Goal: Information Seeking & Learning: Compare options

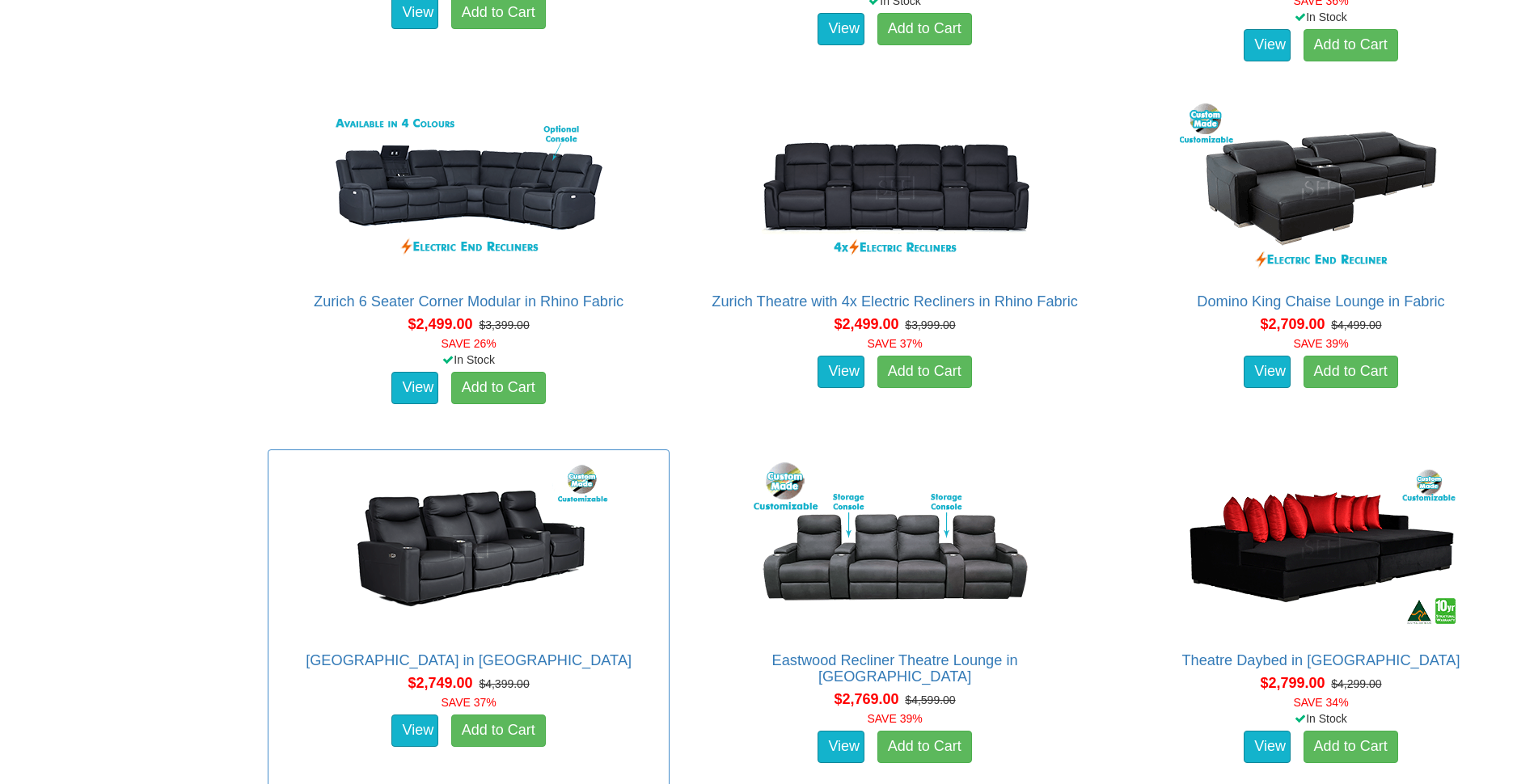
scroll to position [1779, 0]
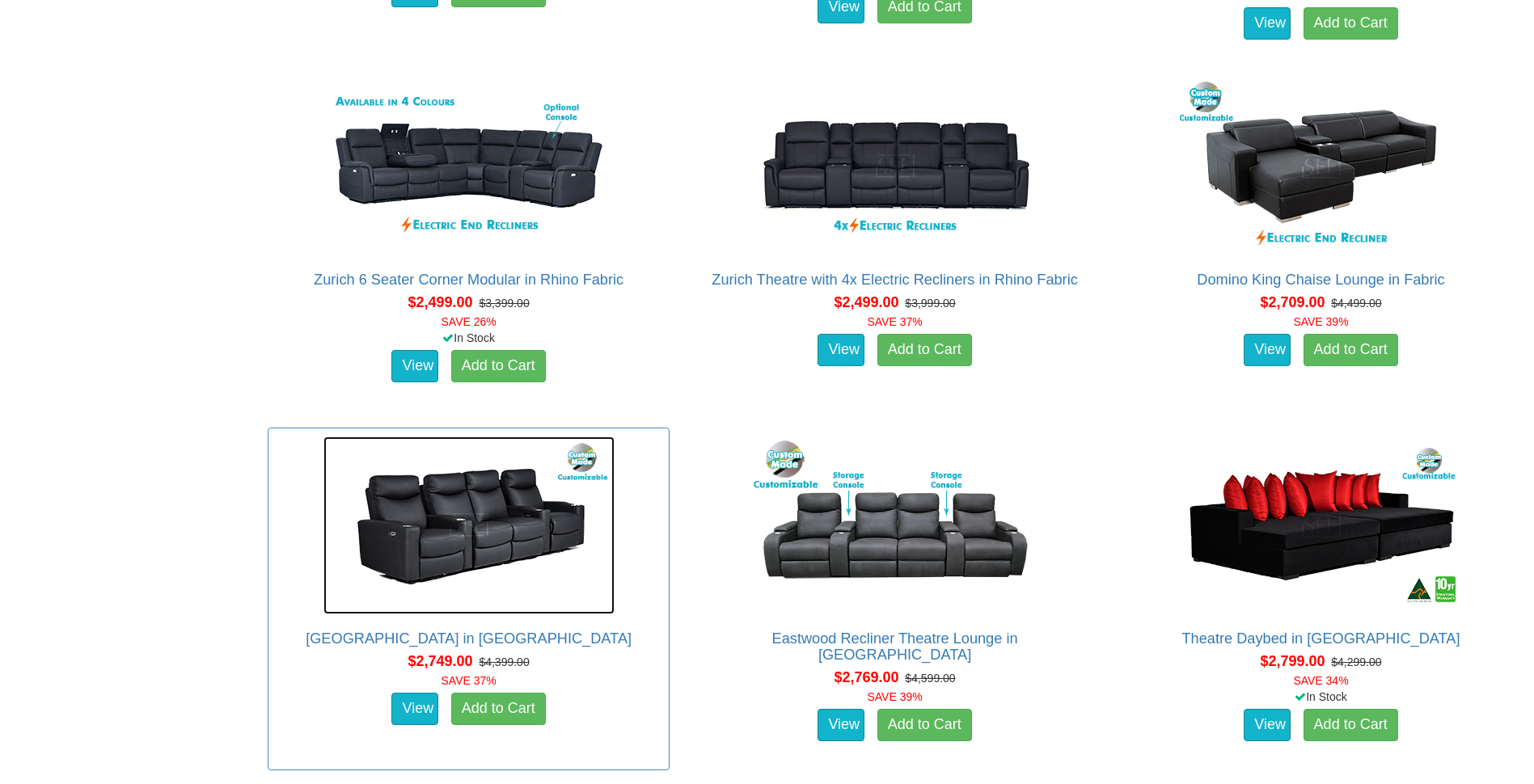
click at [460, 538] on img at bounding box center [469, 525] width 291 height 178
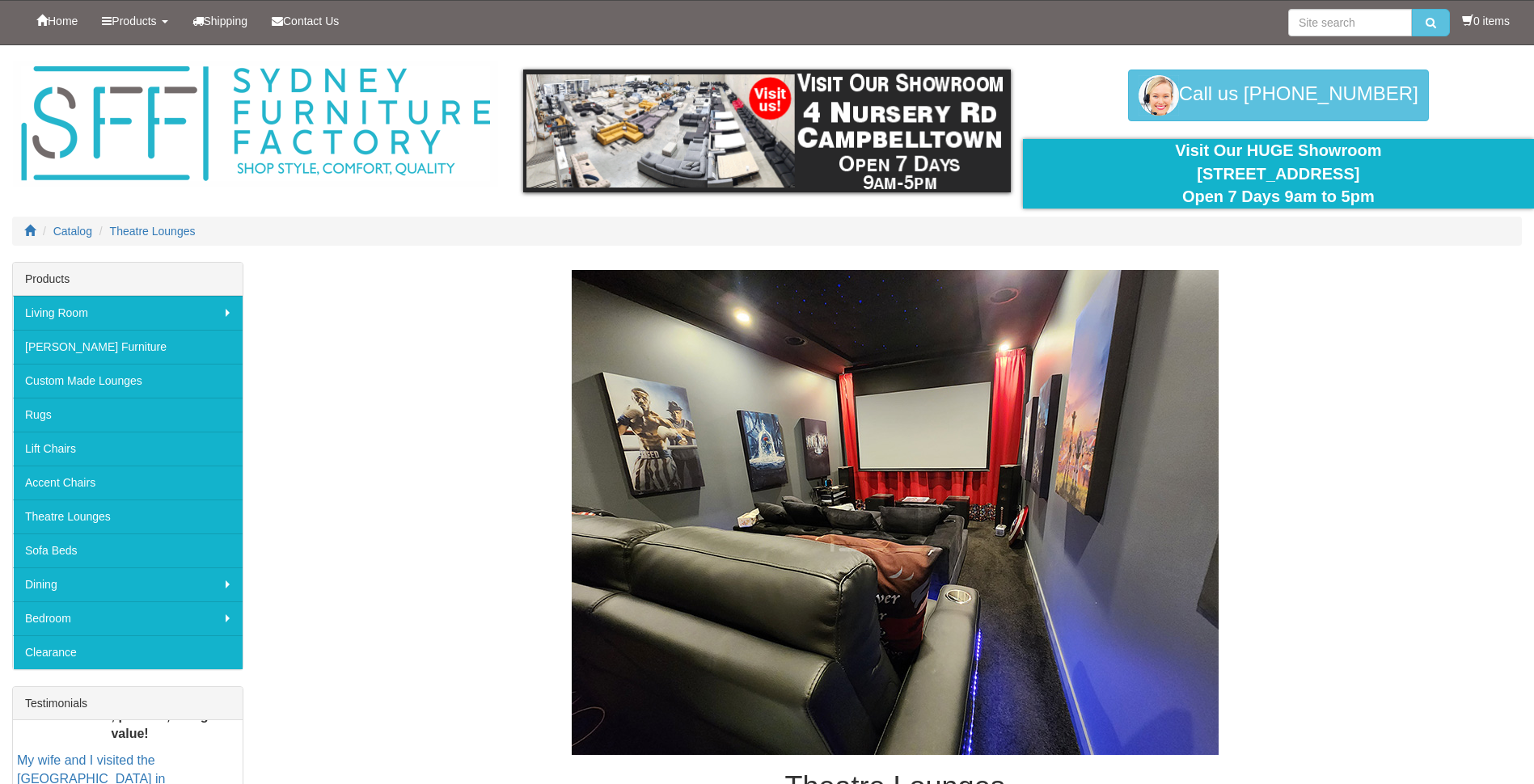
scroll to position [1779, 0]
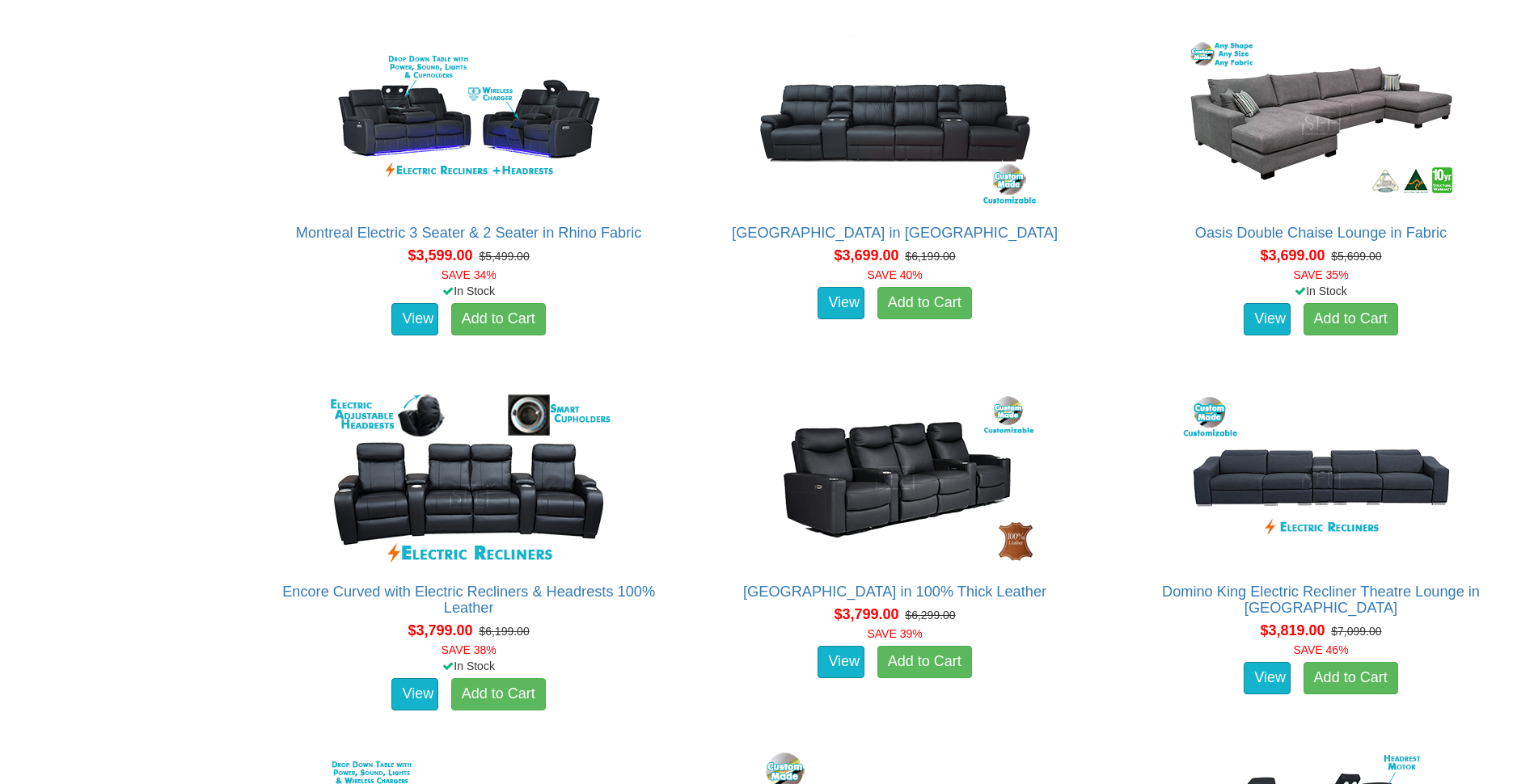
scroll to position [3395, 0]
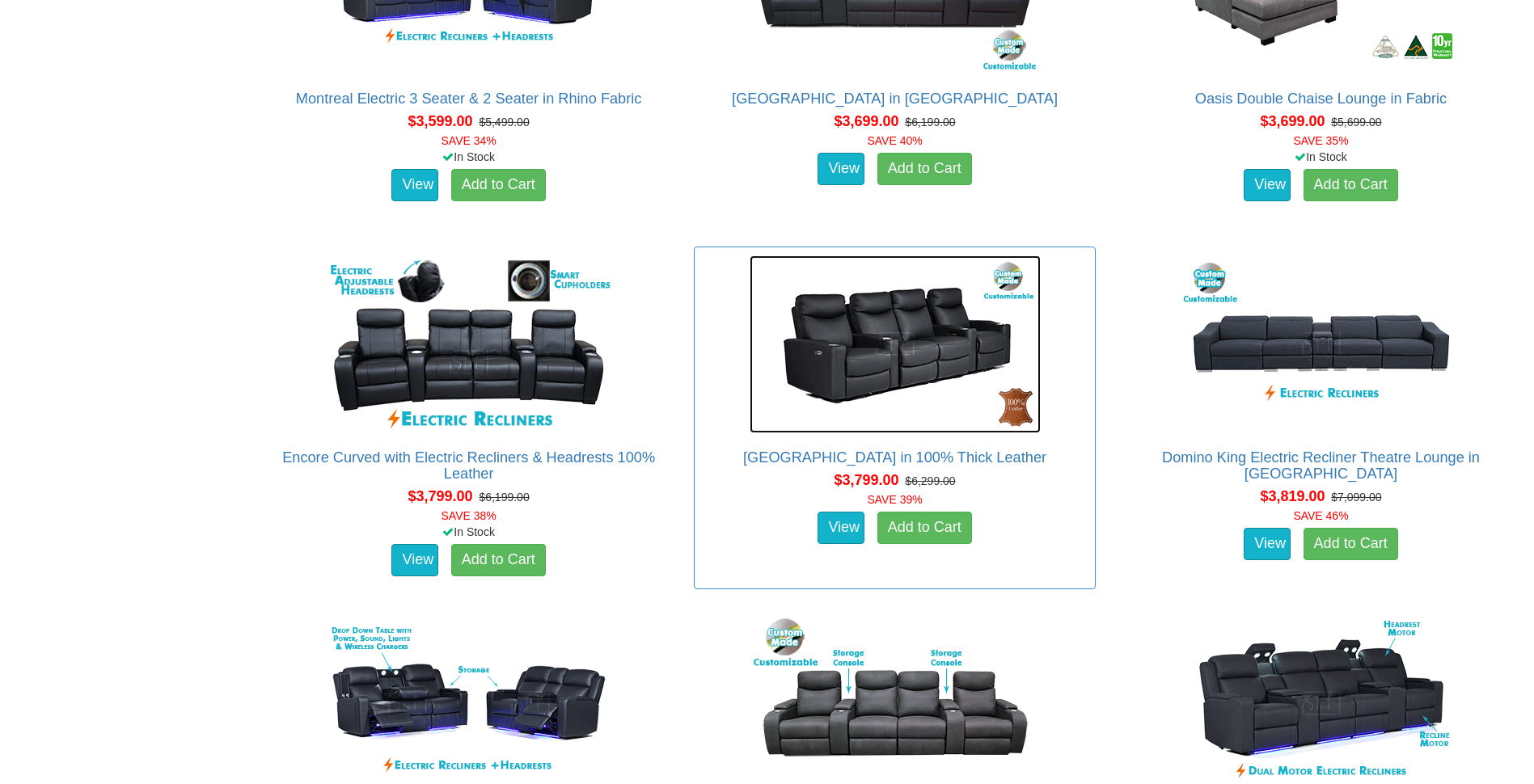
click at [870, 369] on img at bounding box center [895, 343] width 291 height 178
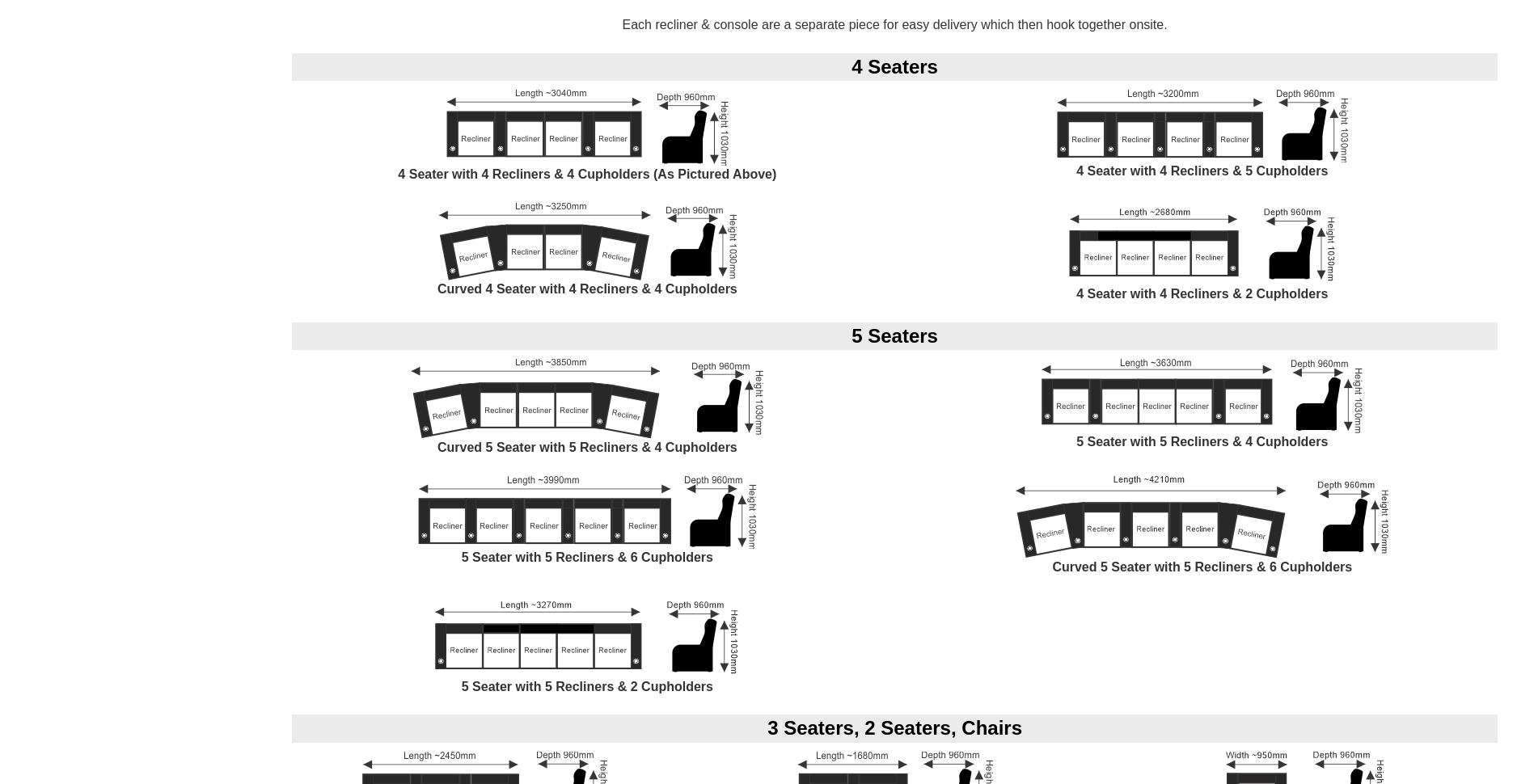
scroll to position [1536, 0]
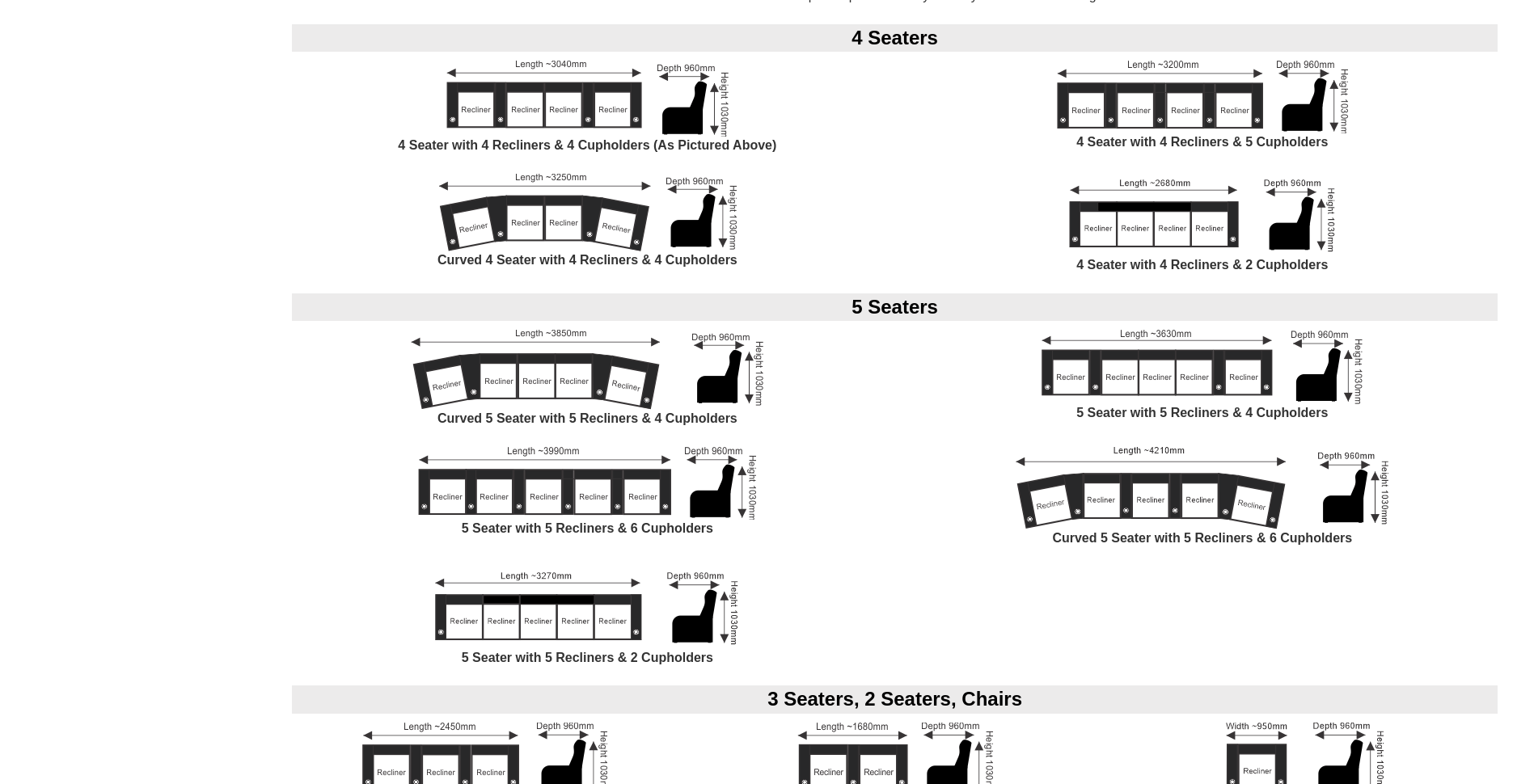
click at [1164, 112] on img at bounding box center [1203, 96] width 291 height 73
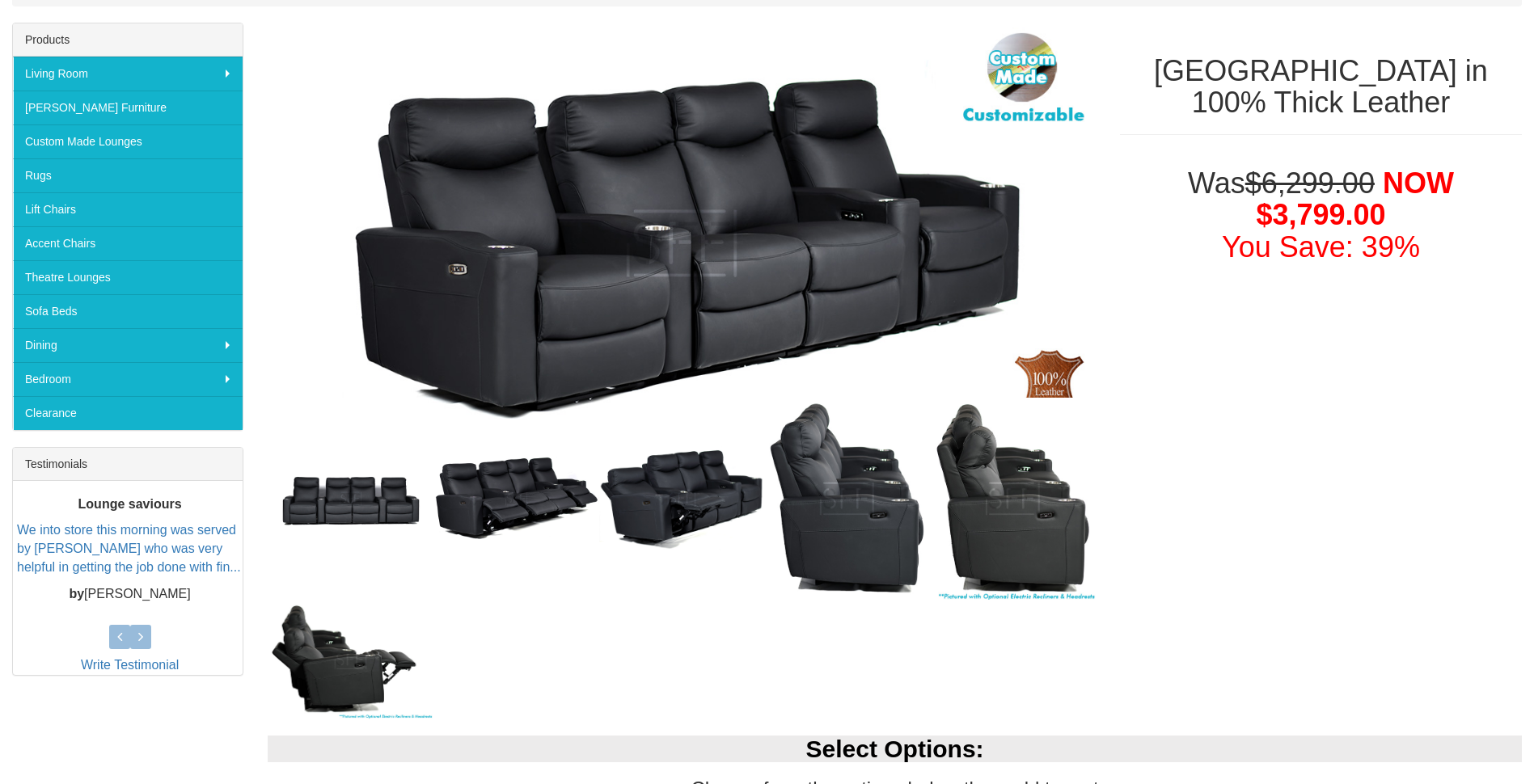
scroll to position [243, 0]
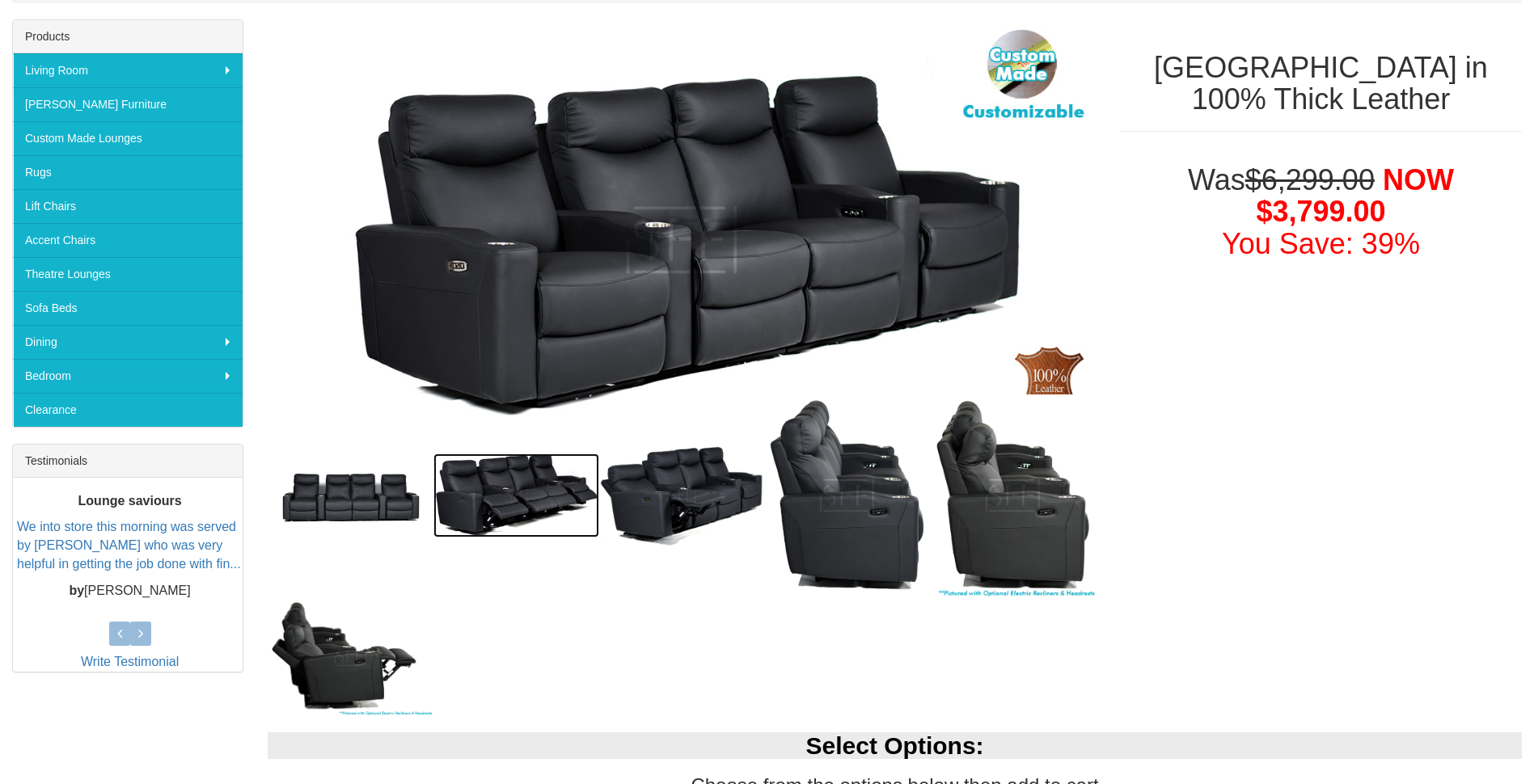
click at [516, 527] on img at bounding box center [517, 495] width 166 height 84
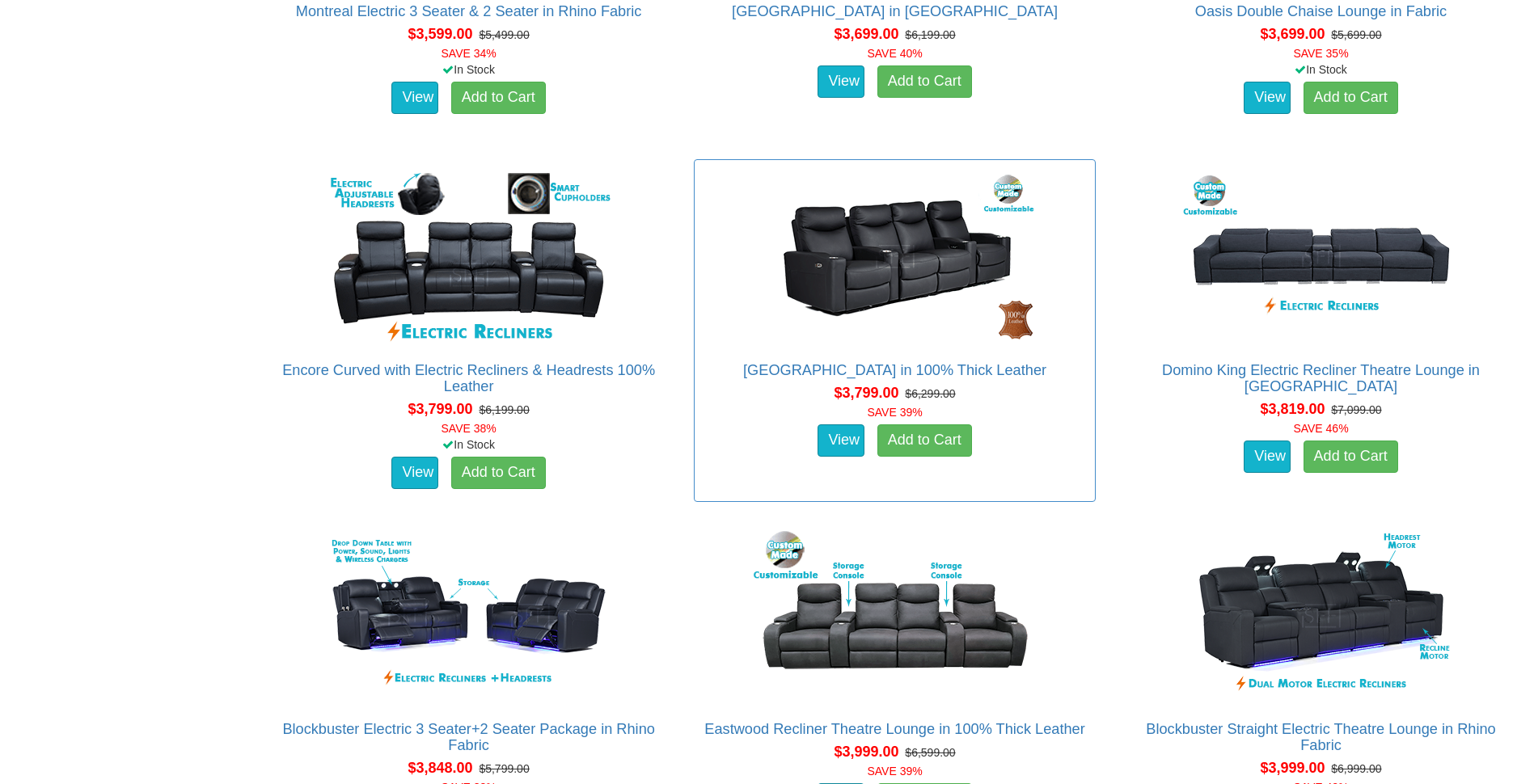
scroll to position [3443, 0]
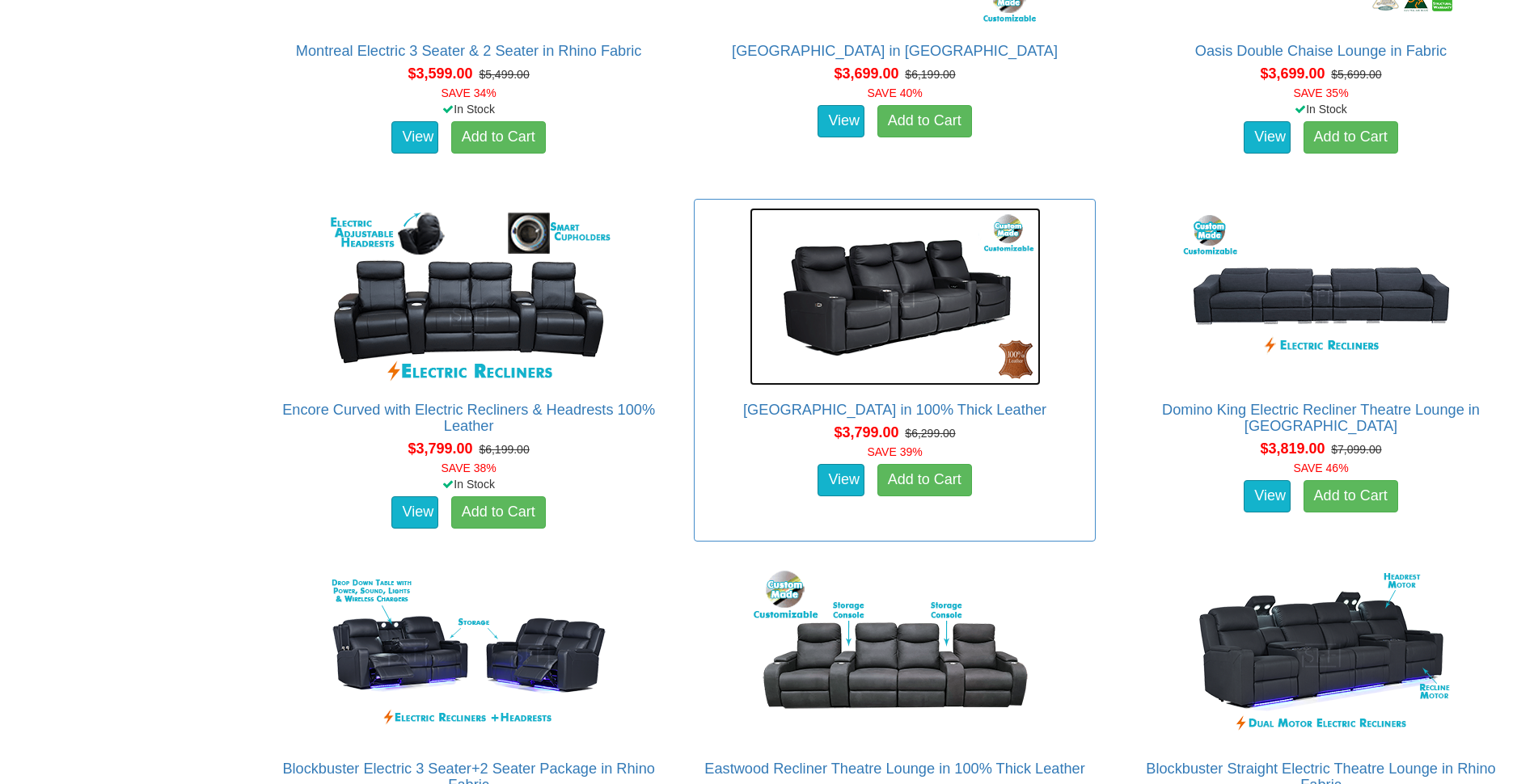
click at [907, 280] on img at bounding box center [895, 296] width 291 height 178
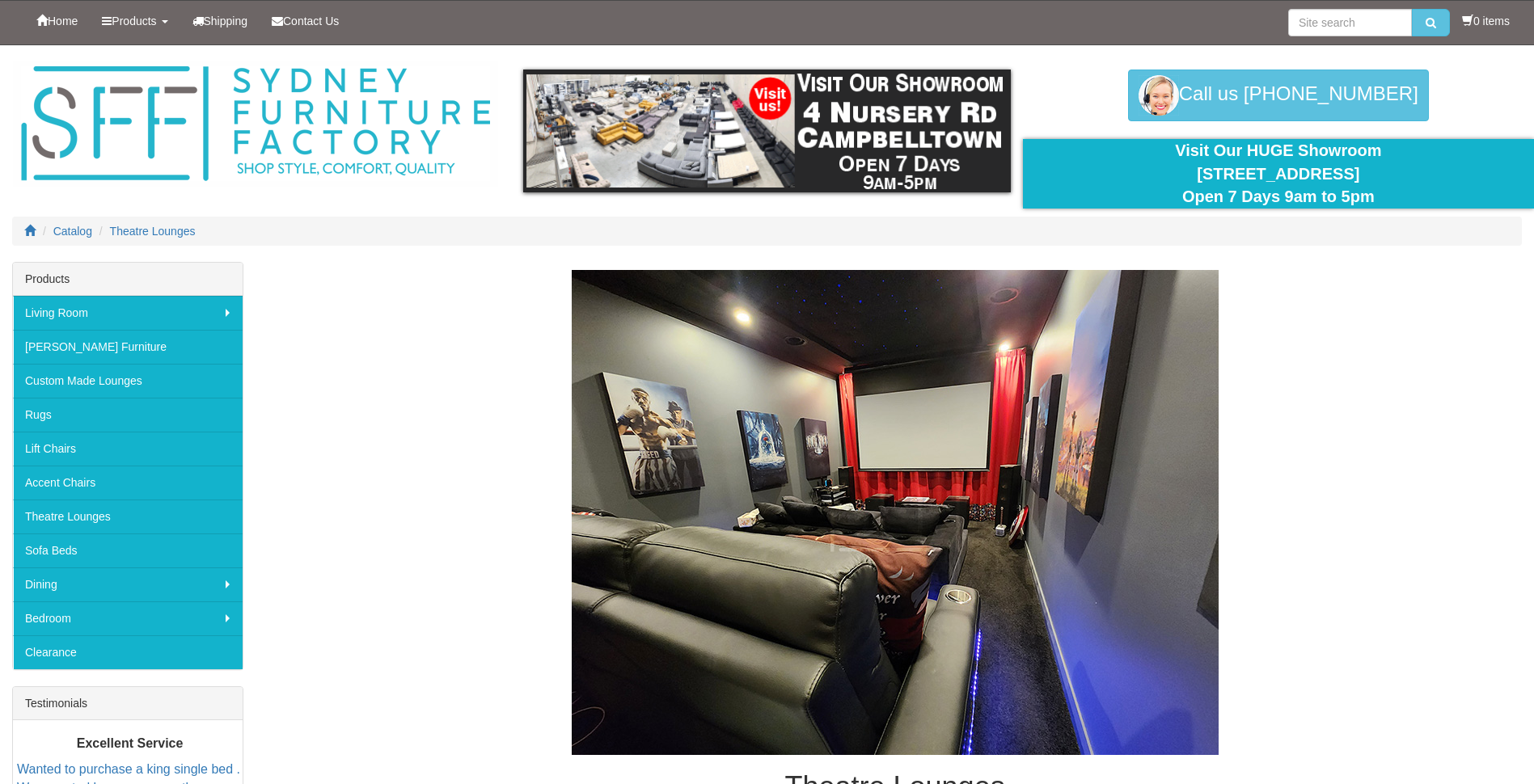
scroll to position [3443, 0]
